Goal: Contribute content: Add original content to the website for others to see

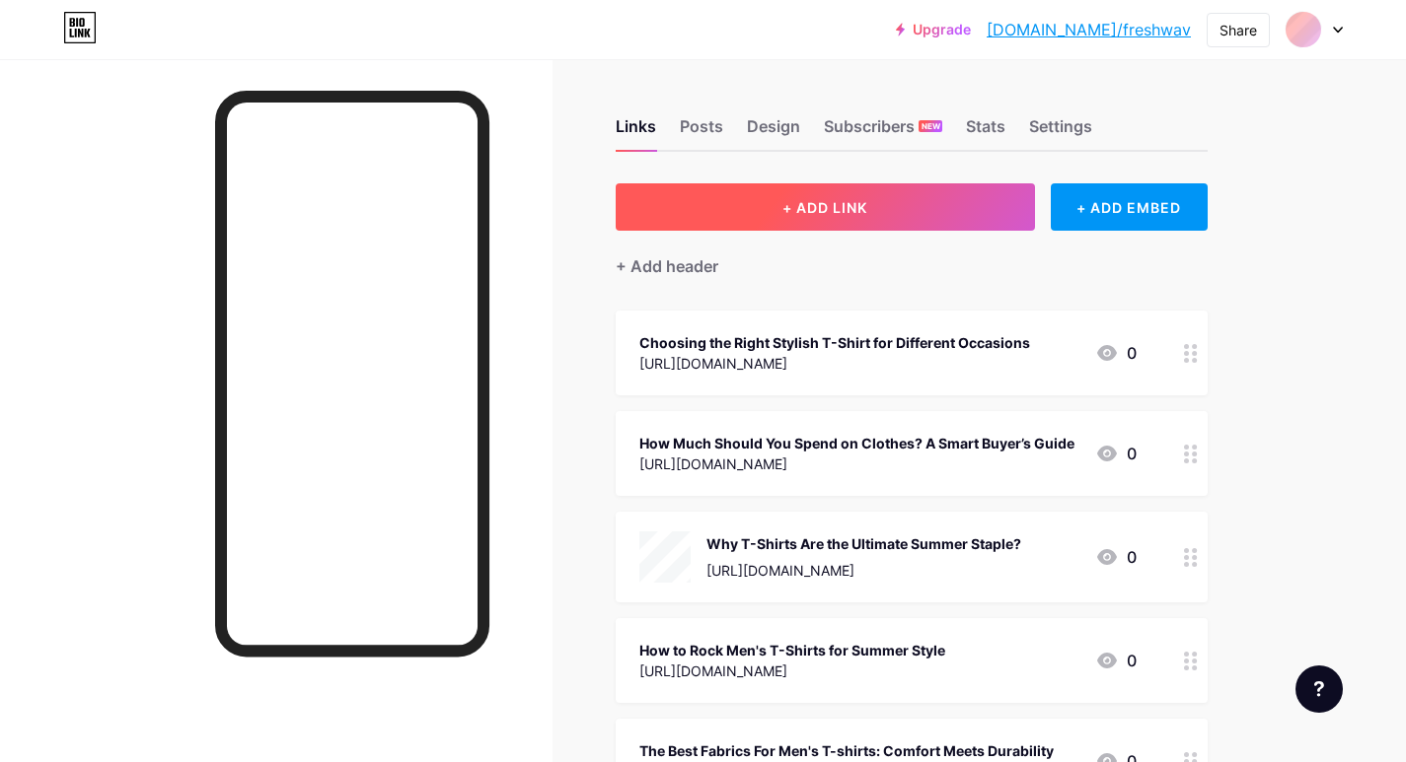
click at [1067, 108] on div "Links Posts Design Subscribers NEW Stats Settings" at bounding box center [911, 117] width 592 height 69
click at [805, 204] on span "+ ADD LINK" at bounding box center [824, 207] width 85 height 17
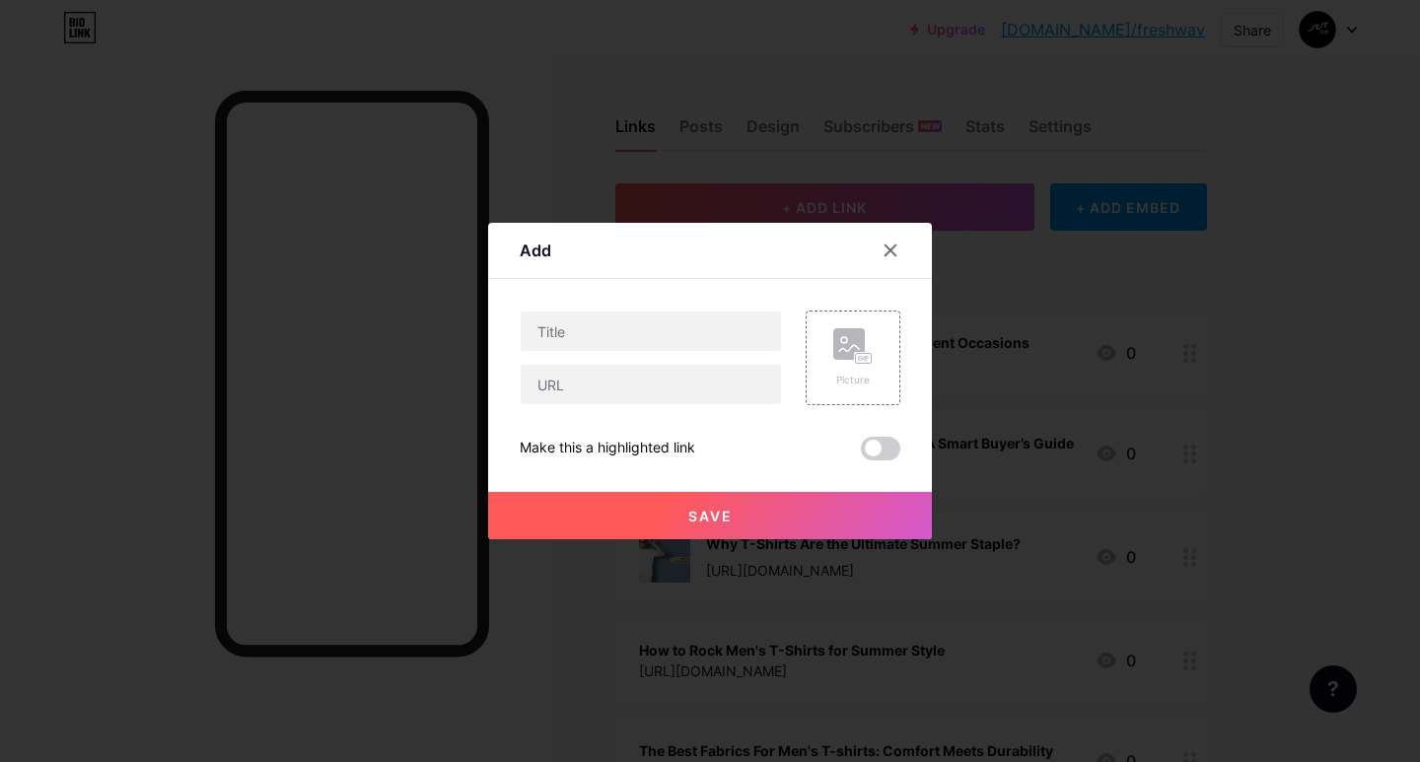
click at [829, 210] on div at bounding box center [710, 381] width 1420 height 762
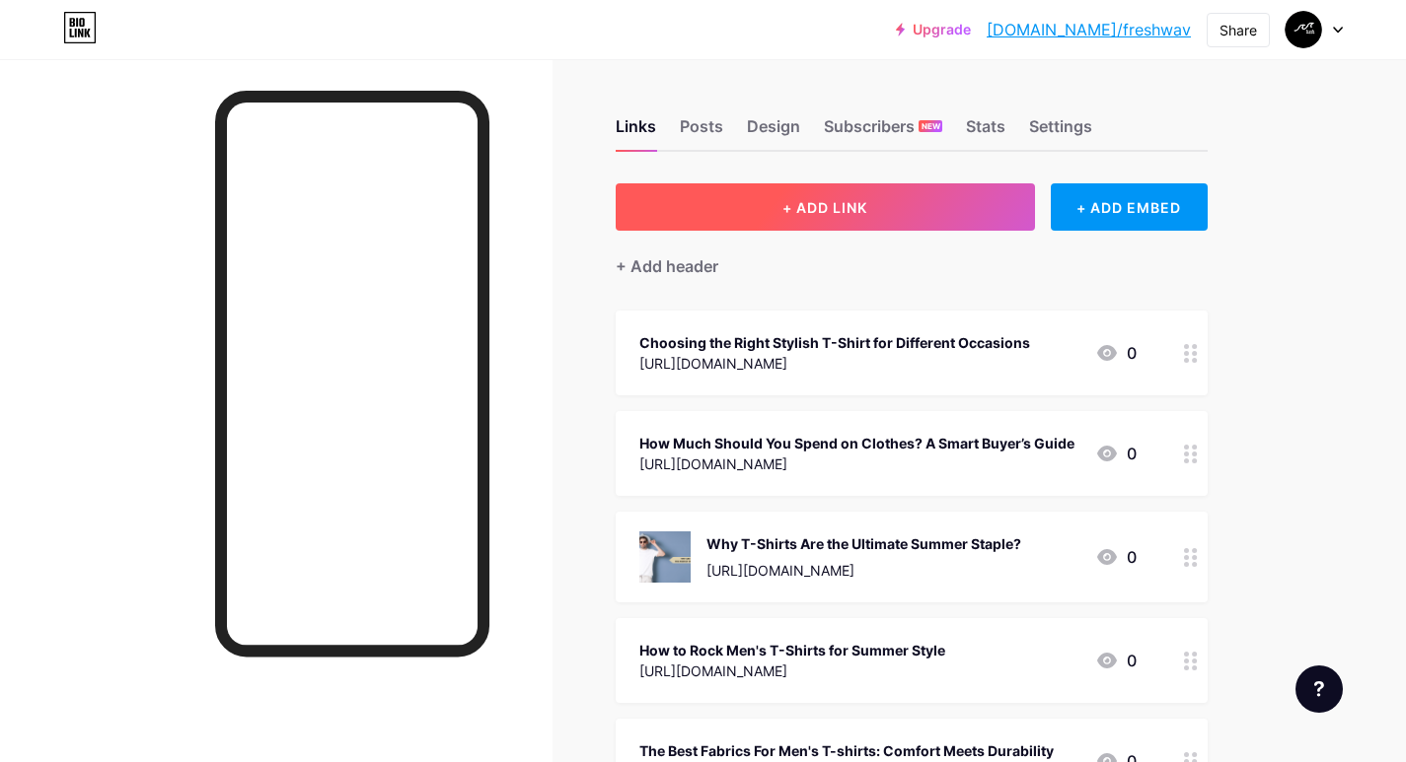
click at [861, 210] on span "+ ADD LINK" at bounding box center [824, 207] width 85 height 17
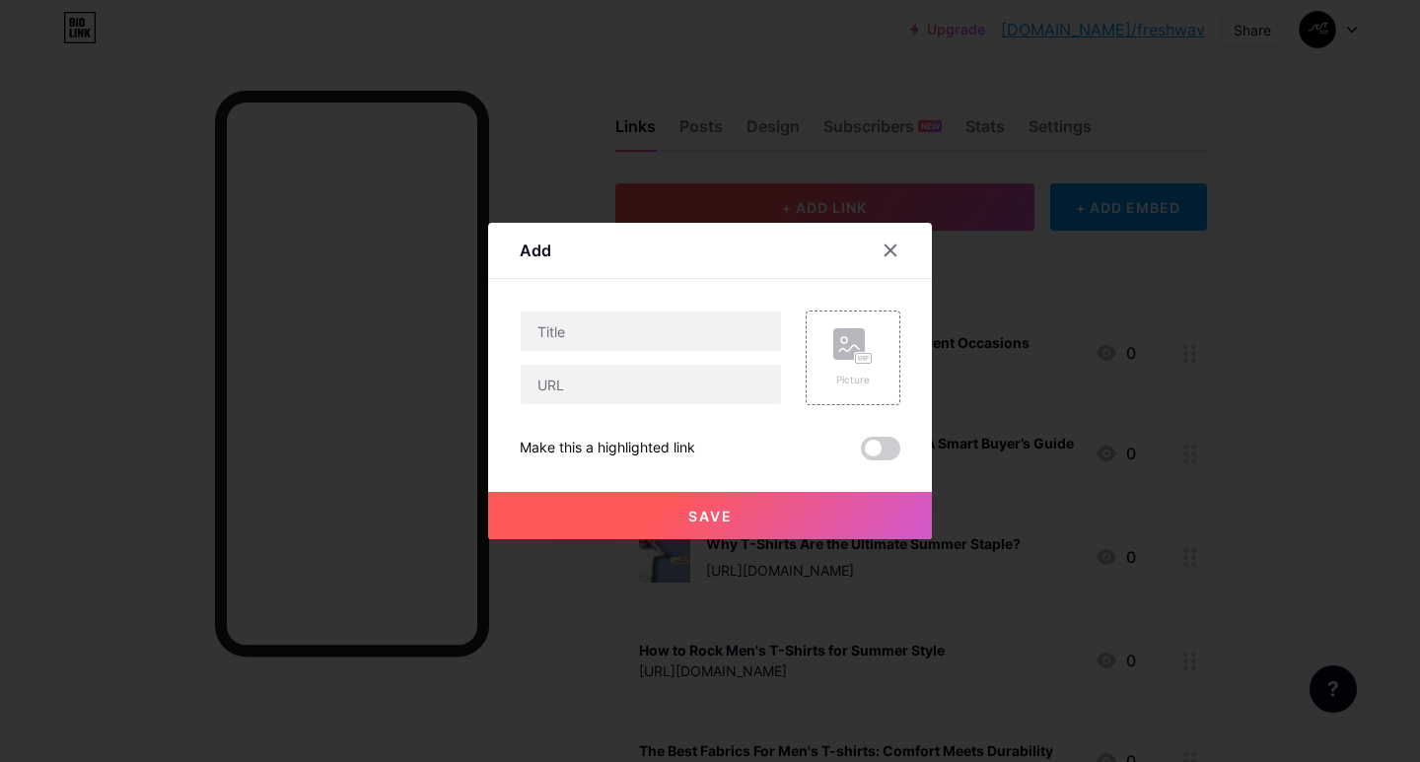
click at [861, 210] on div at bounding box center [710, 381] width 1420 height 762
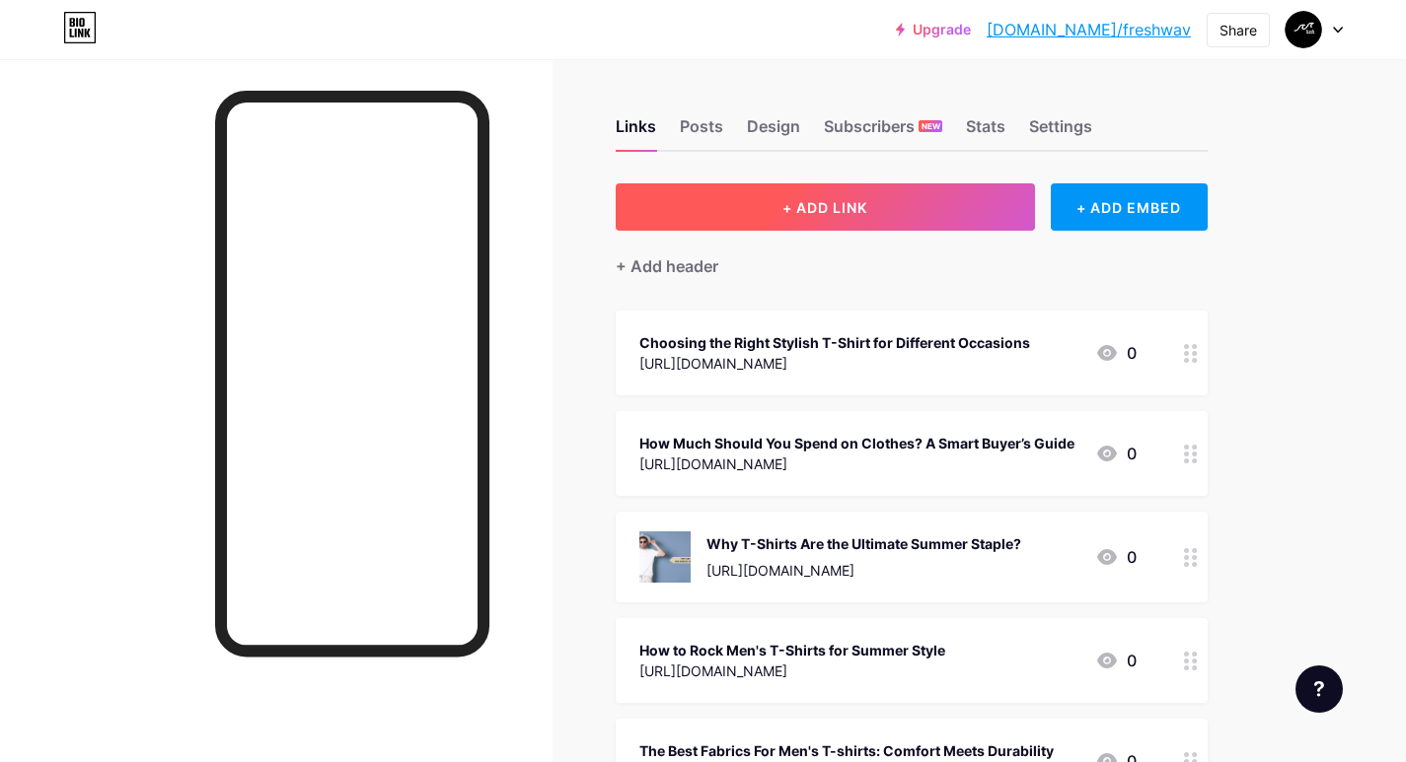
click at [861, 210] on span "+ ADD LINK" at bounding box center [824, 207] width 85 height 17
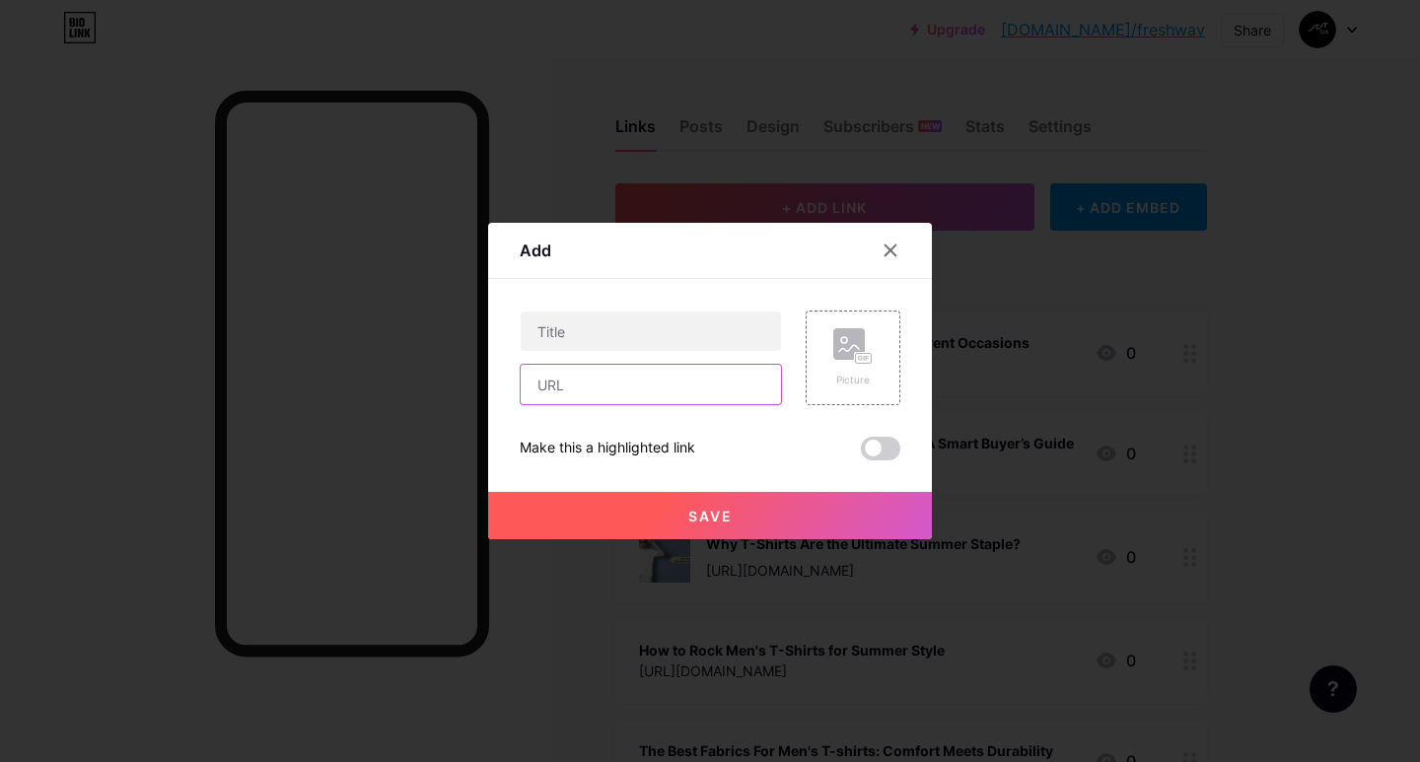
click at [566, 385] on input "text" at bounding box center [651, 384] width 260 height 39
paste input "[URL][DOMAIN_NAME]"
type input "[URL][DOMAIN_NAME]"
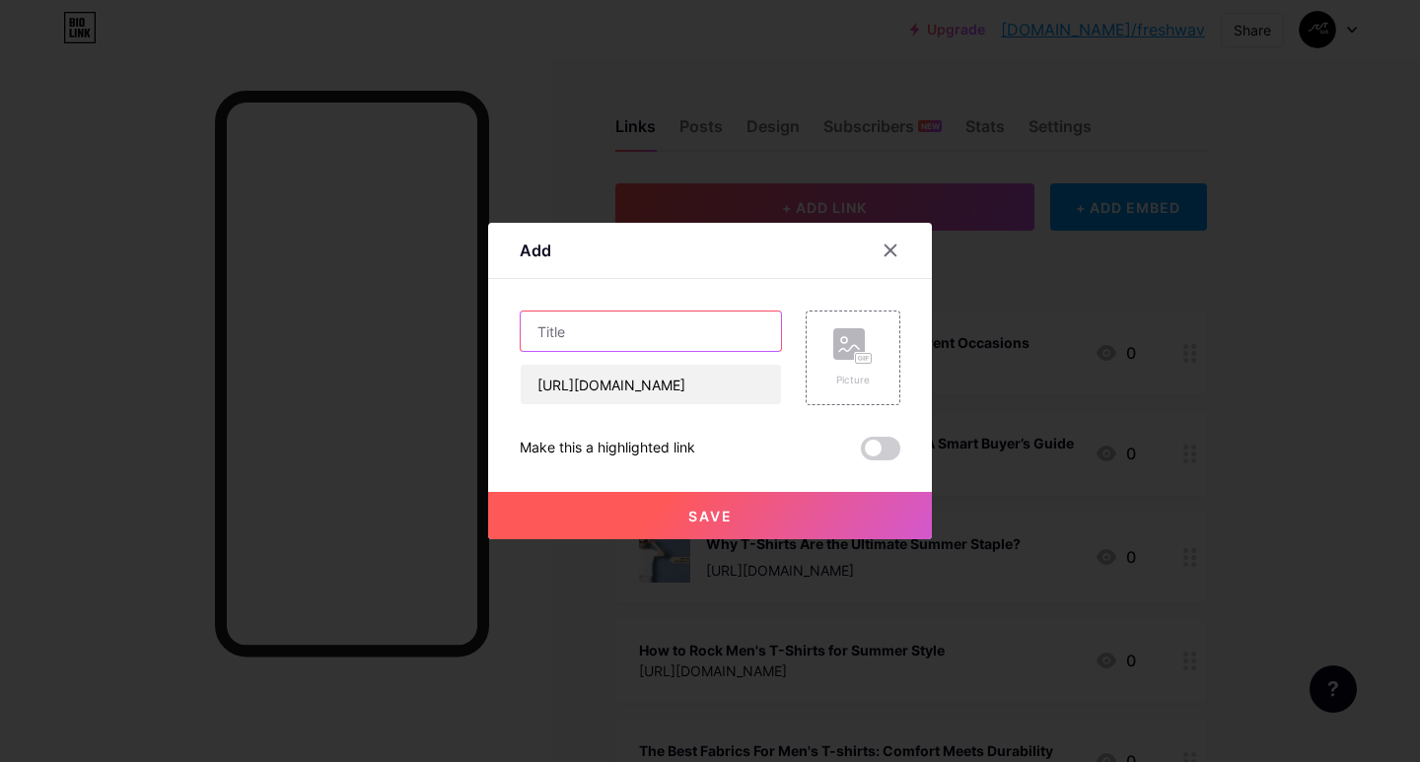
scroll to position [0, 0]
click at [620, 338] on input "text" at bounding box center [651, 331] width 260 height 39
paste input "REASONS WHY A CLASSIC T-SHIRT WILL BE YOUR NEW FAVORITE SHIRT"
type input "REASONS WHY A CLASSIC T-SHIRT WILL BE YOUR NEW FAVORITE SHIRT"
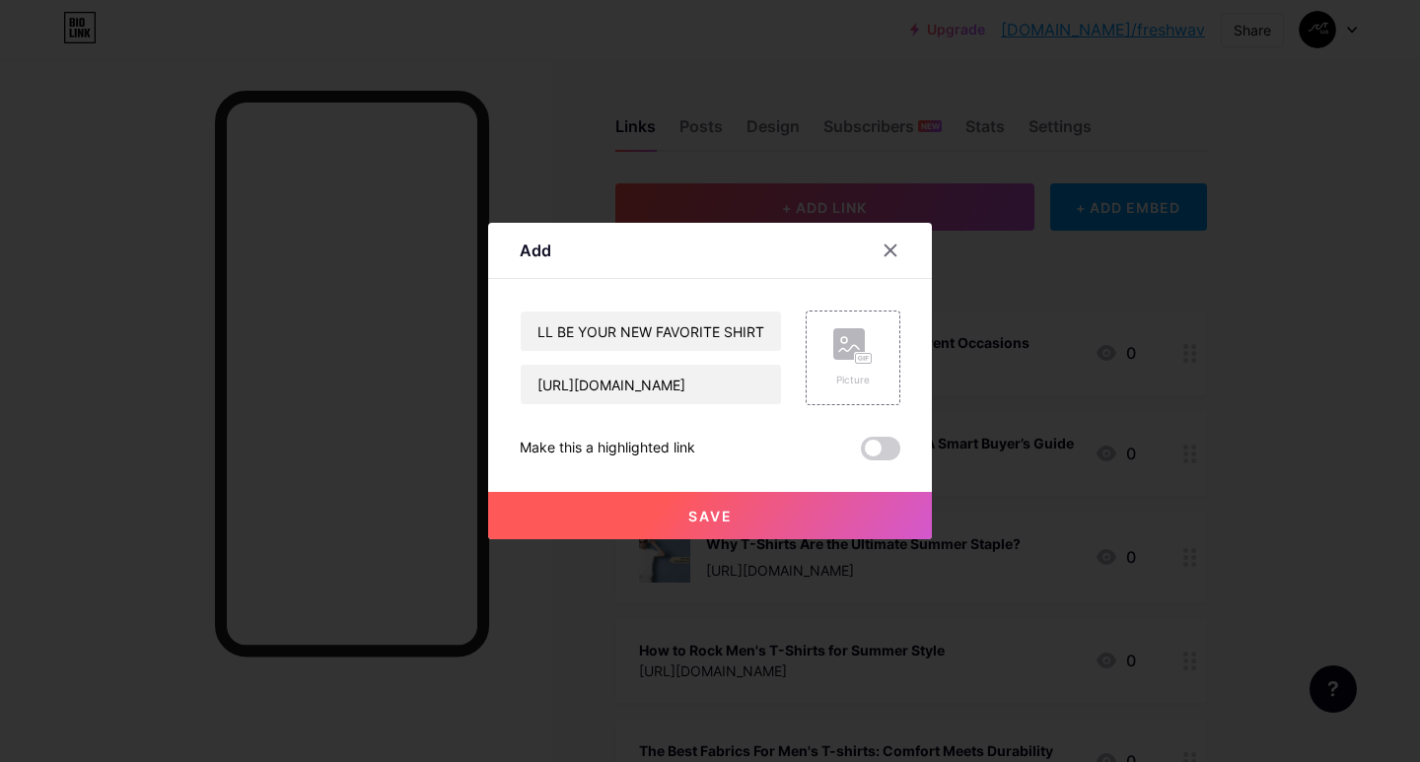
click at [700, 515] on span "Save" at bounding box center [710, 516] width 44 height 17
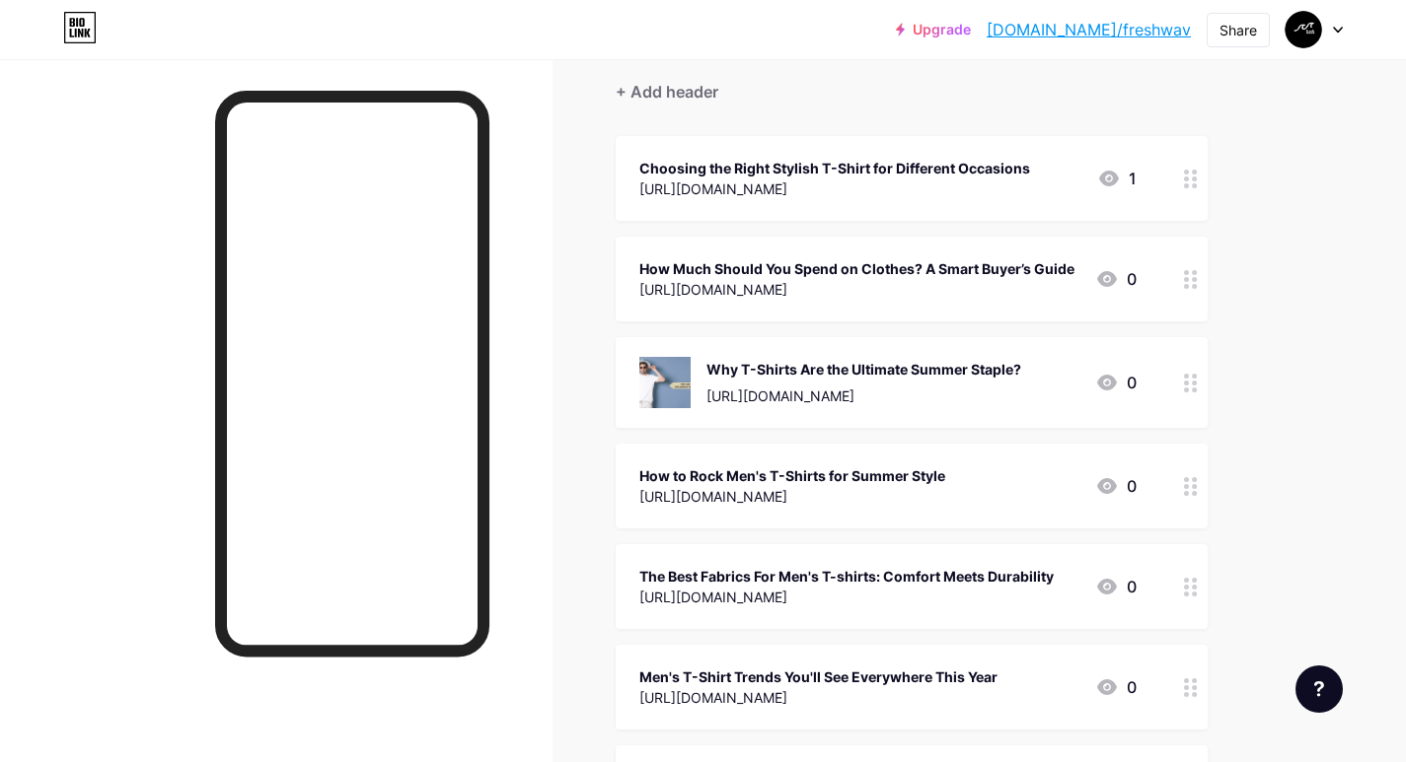
scroll to position [0, 0]
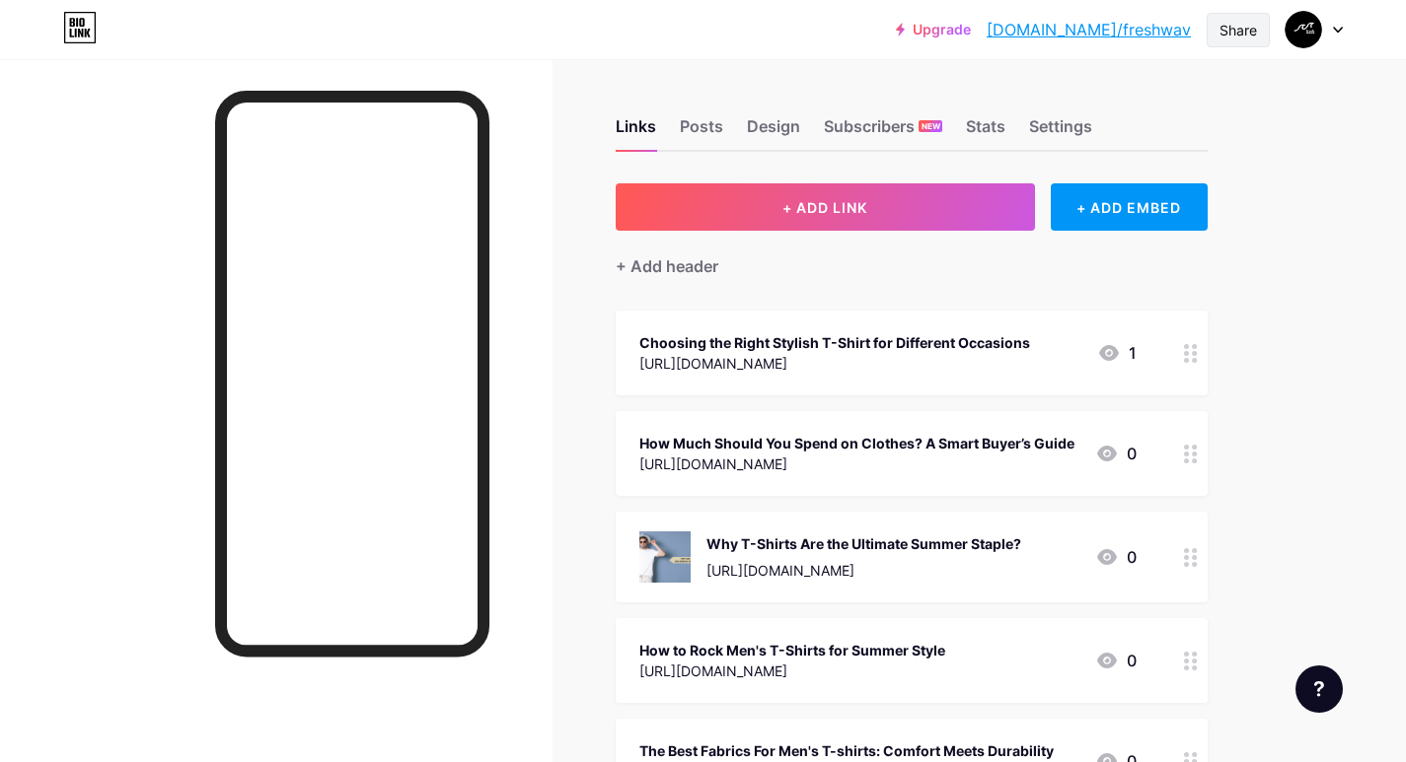
click at [1240, 20] on div "Share" at bounding box center [1237, 30] width 37 height 21
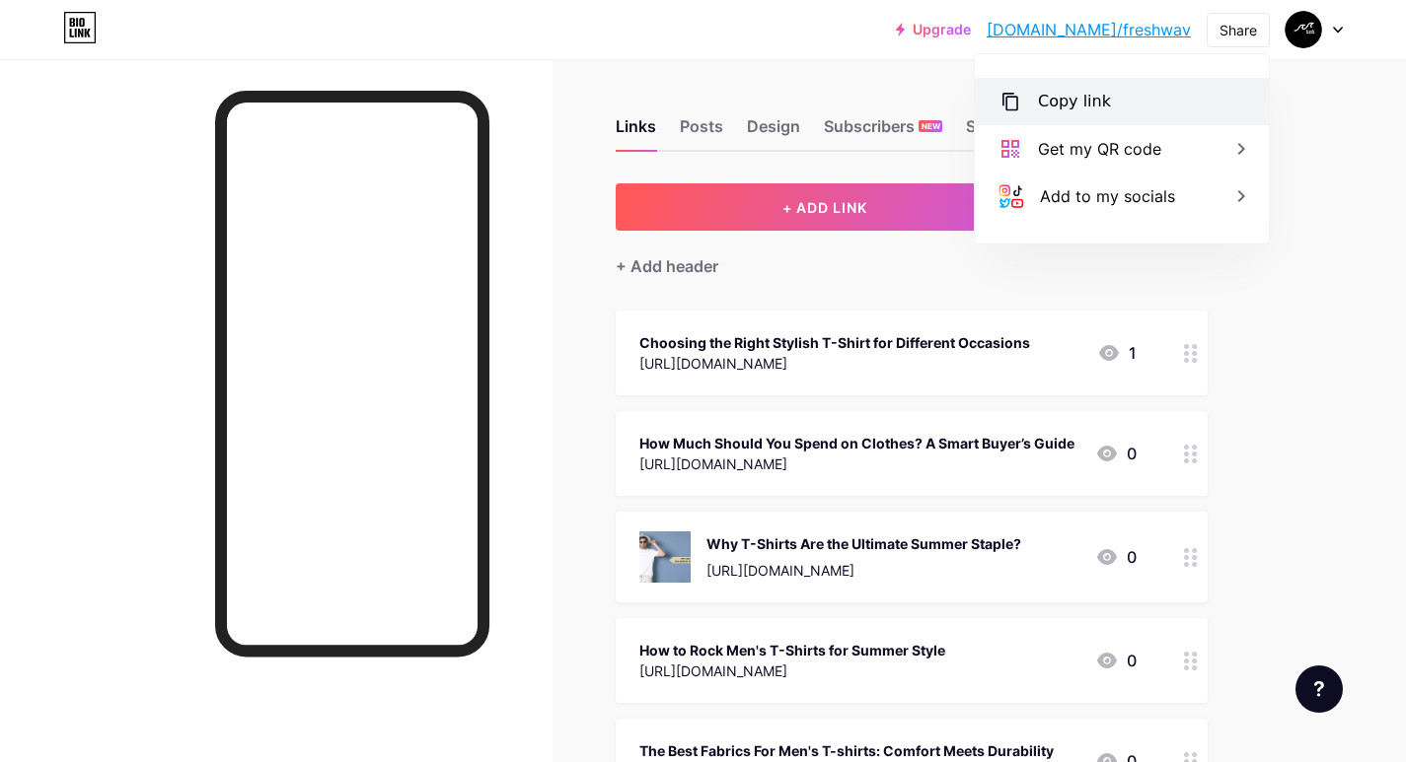
click at [1098, 94] on div "Copy link" at bounding box center [1074, 102] width 73 height 24
